Goal: Information Seeking & Learning: Learn about a topic

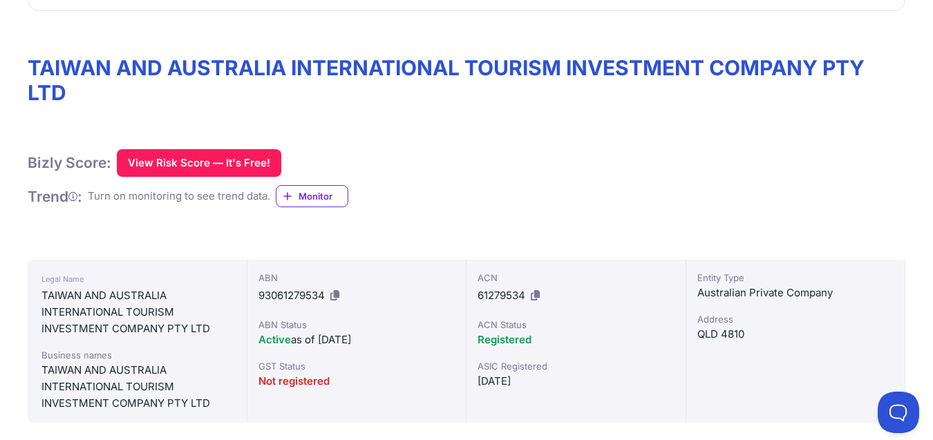
scroll to position [227, 0]
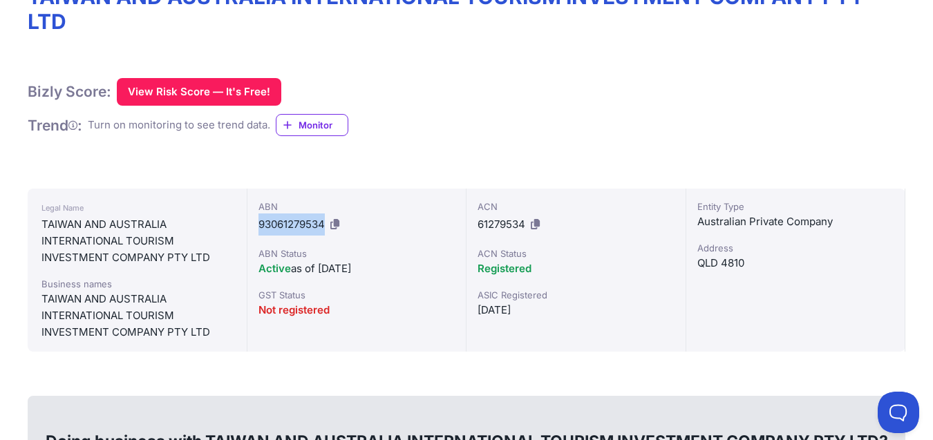
drag, startPoint x: 254, startPoint y: 230, endPoint x: 324, endPoint y: 232, distance: 69.8
click at [324, 232] on div "ABN 93061279534 ABN Status Active as of [DATE] GST Status Not registered" at bounding box center [357, 270] width 220 height 163
copy span "93061279534"
drag, startPoint x: 764, startPoint y: 265, endPoint x: 692, endPoint y: 269, distance: 72.0
click at [692, 269] on div "Entity Type Australian Private Company [GEOGRAPHIC_DATA]" at bounding box center [796, 270] width 220 height 163
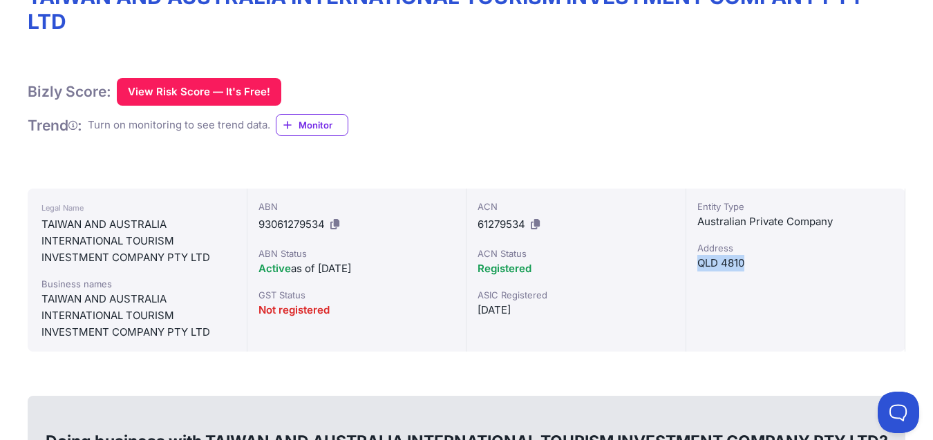
copy div "QLD 4810"
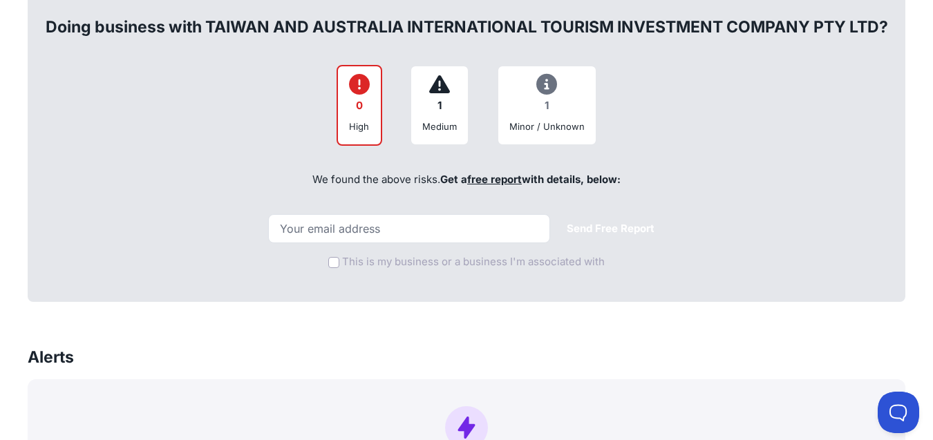
scroll to position [696, 0]
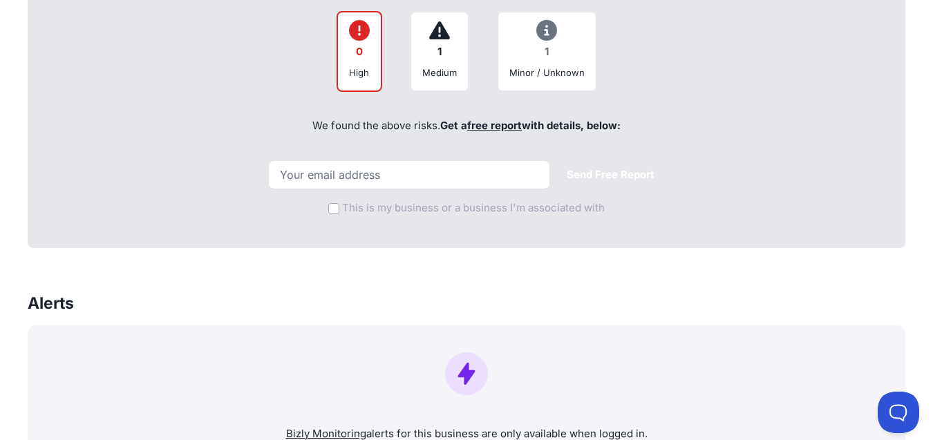
click at [493, 125] on link "free report" at bounding box center [494, 125] width 55 height 13
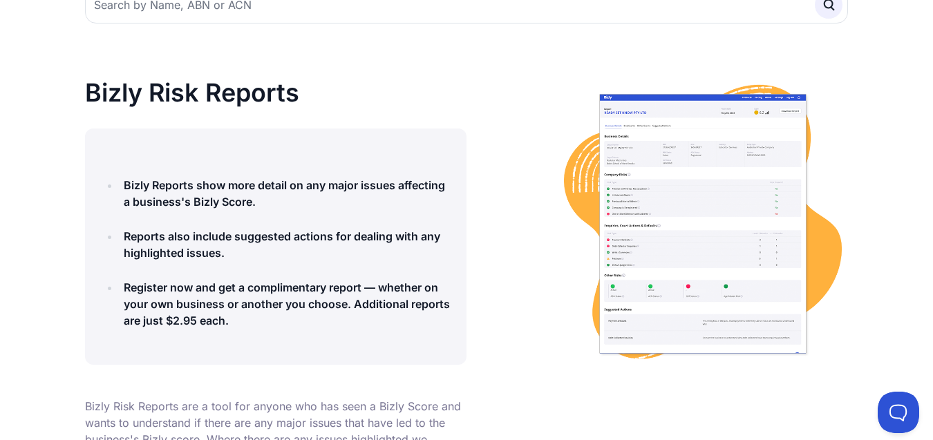
scroll to position [165, 0]
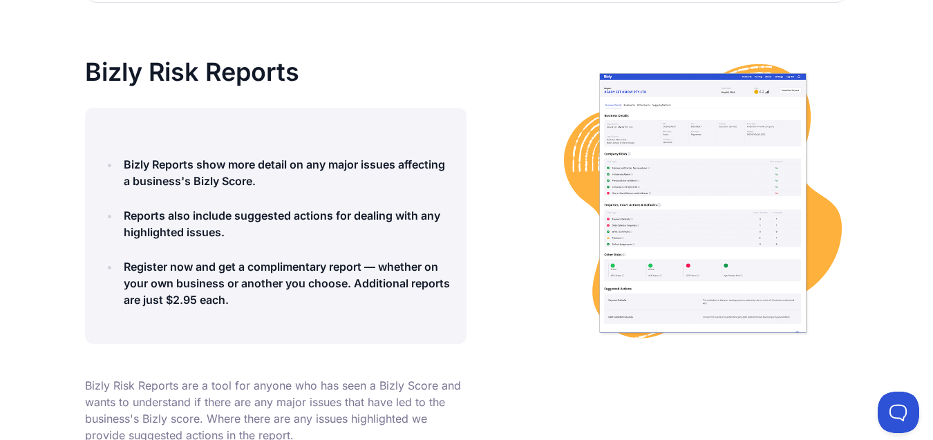
click at [727, 107] on img at bounding box center [703, 203] width 290 height 290
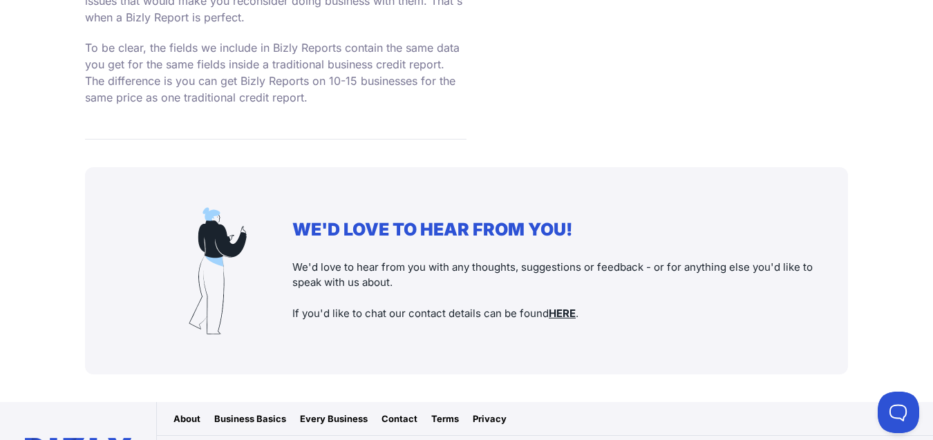
scroll to position [2738, 0]
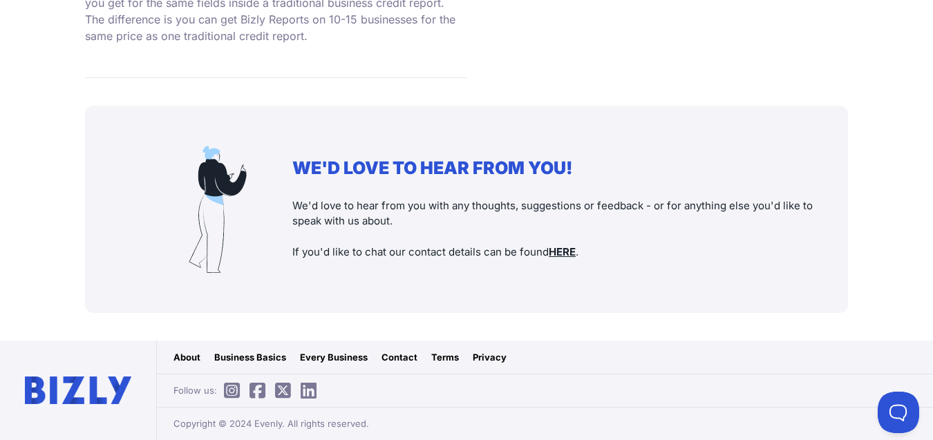
click at [489, 355] on link "Privacy" at bounding box center [490, 357] width 34 height 14
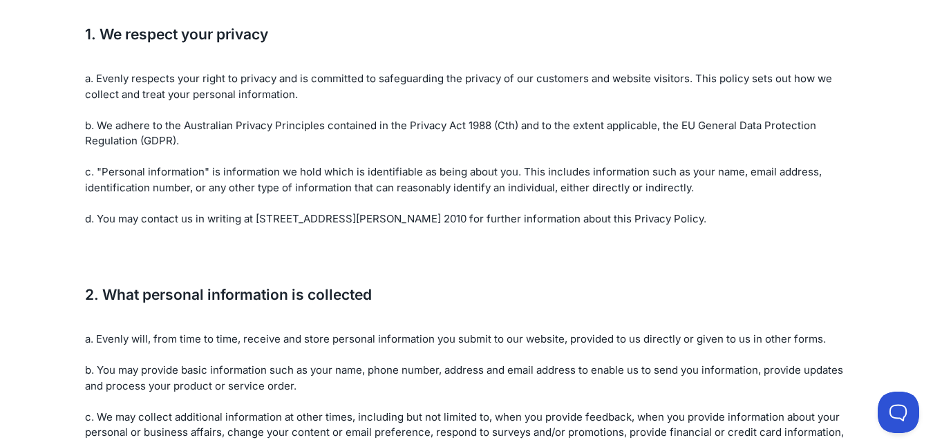
scroll to position [272, 0]
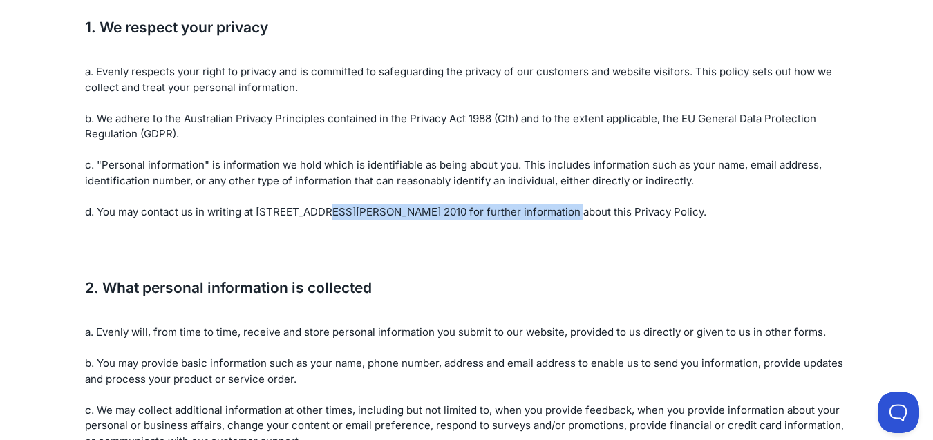
drag, startPoint x: 257, startPoint y: 208, endPoint x: 545, endPoint y: 207, distance: 287.6
click at [545, 207] on p "a. Evenly respects your right to privacy and is committed to safeguarding the p…" at bounding box center [466, 142] width 763 height 156
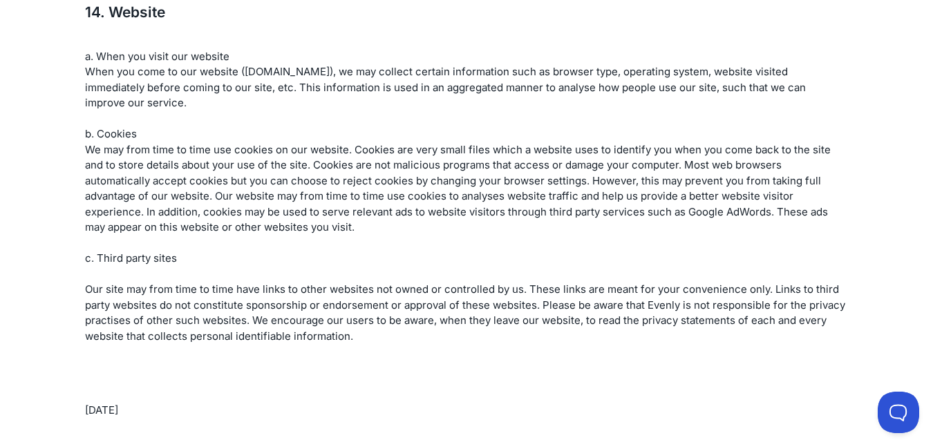
scroll to position [3781, 0]
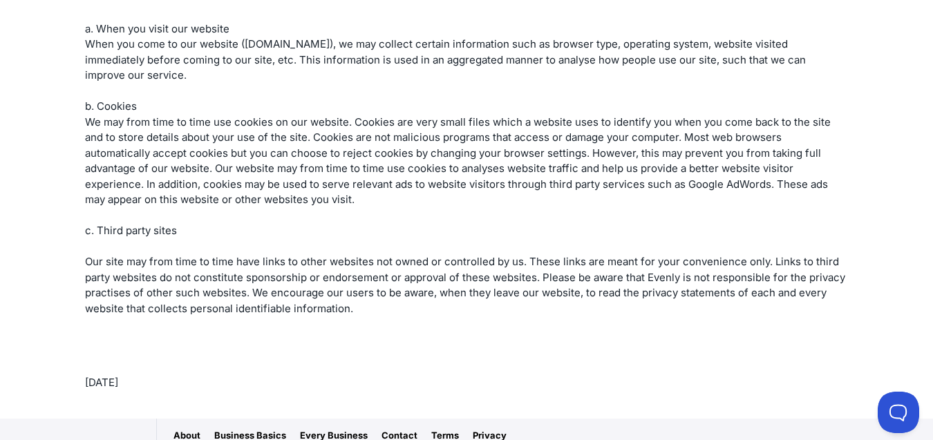
click at [441, 429] on link "Terms" at bounding box center [445, 436] width 28 height 14
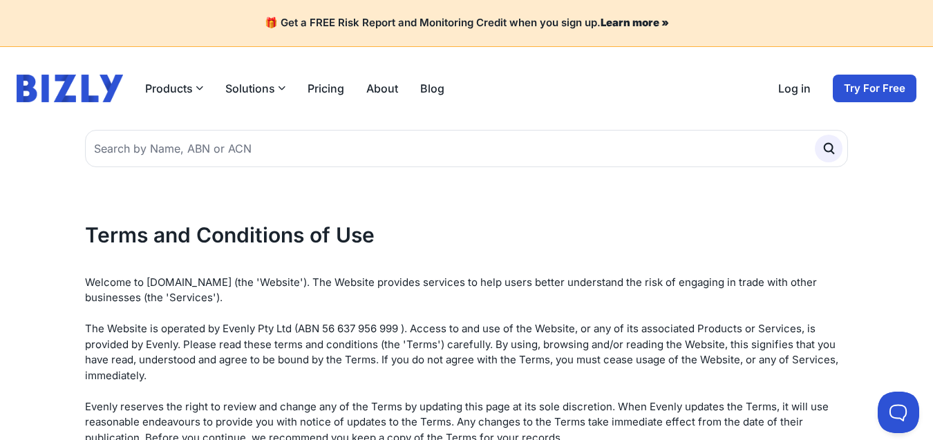
click at [250, 86] on button "Solutions" at bounding box center [255, 88] width 60 height 17
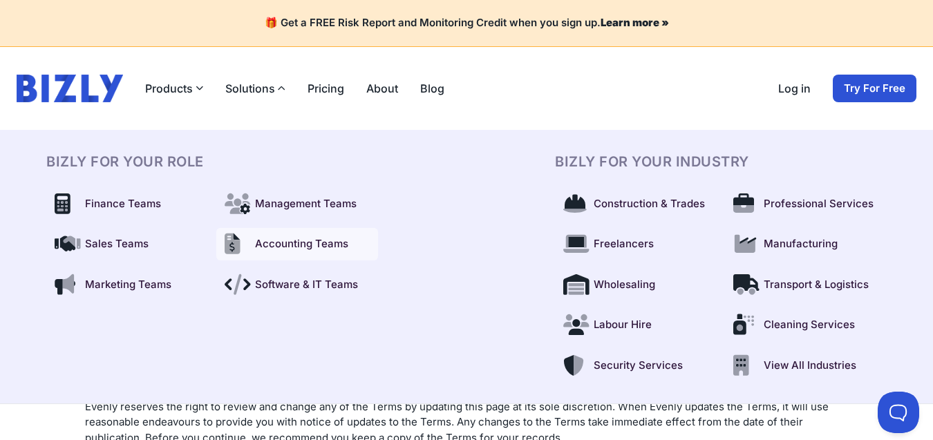
click at [275, 247] on span "Accounting Teams" at bounding box center [301, 244] width 93 height 16
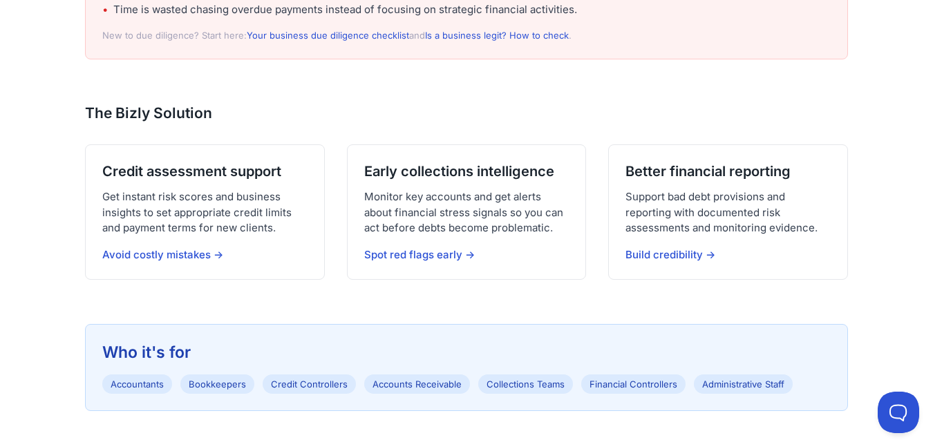
scroll to position [599, 0]
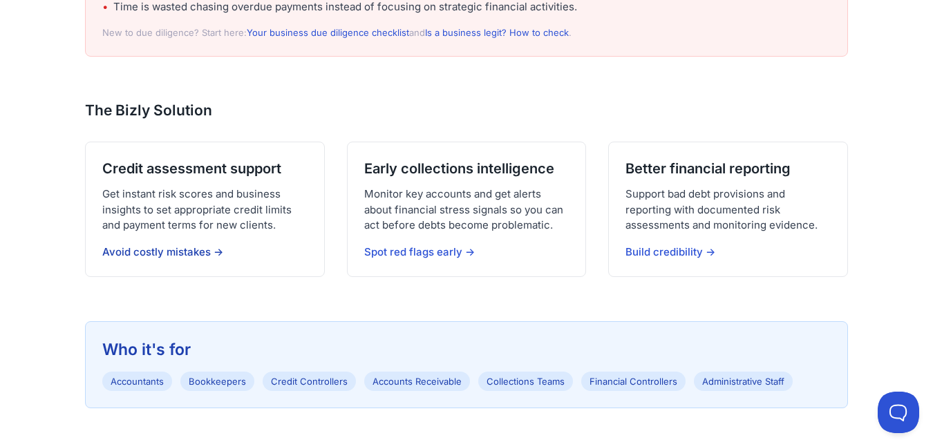
click at [190, 253] on link "Avoid costly mistakes →" at bounding box center [162, 251] width 121 height 13
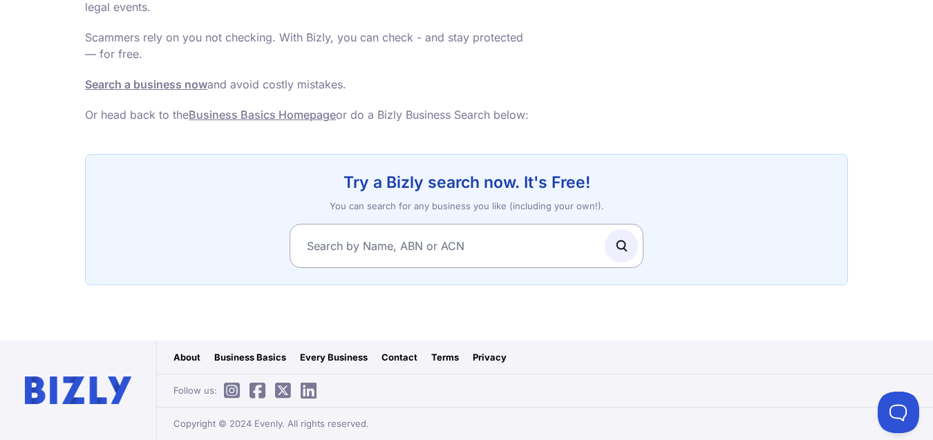
scroll to position [886, 0]
click at [414, 357] on link "Contact" at bounding box center [400, 357] width 36 height 14
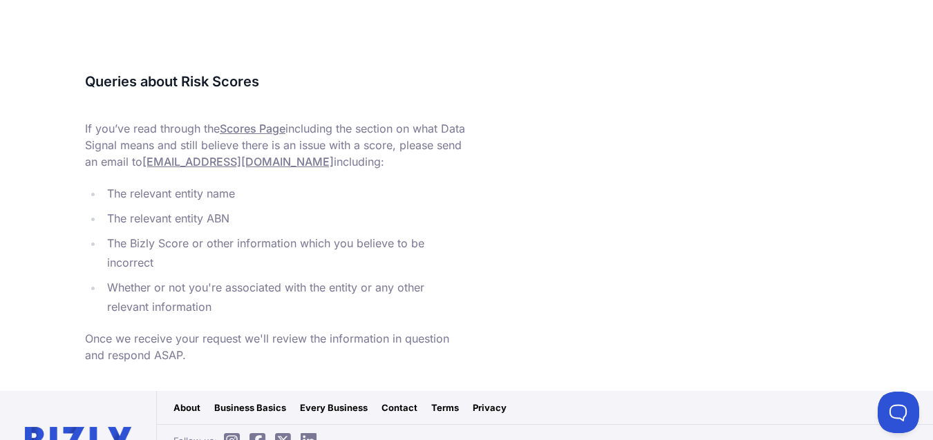
scroll to position [675, 0]
